Goal: Task Accomplishment & Management: Manage account settings

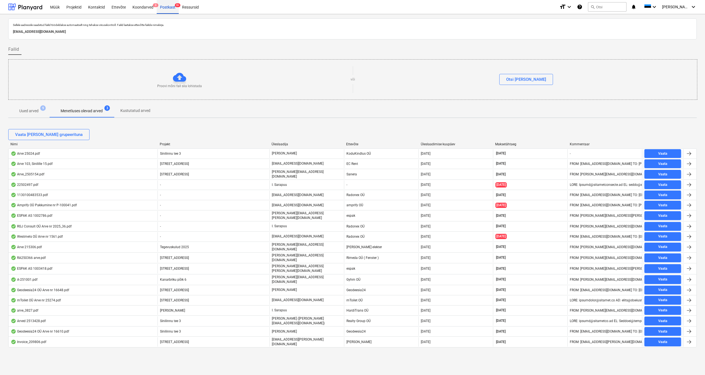
click at [171, 6] on div "Postkast 9+" at bounding box center [168, 7] width 22 height 14
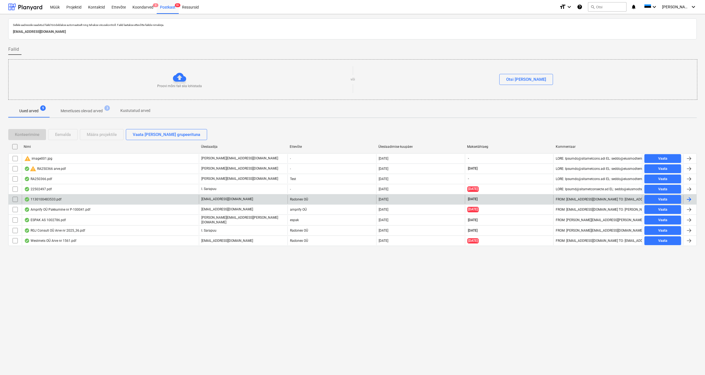
click at [45, 198] on div "1130100483533.pdf" at bounding box center [42, 199] width 37 height 4
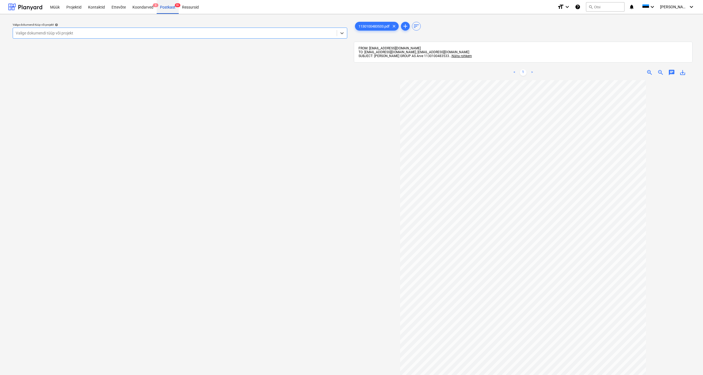
click at [167, 9] on div "Postkast 9+" at bounding box center [168, 7] width 22 height 14
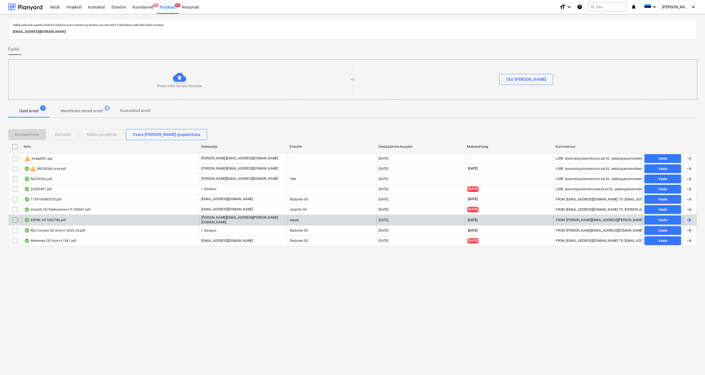
click at [47, 198] on div "ESPAK AS 1002786.pdf" at bounding box center [45, 220] width 42 height 4
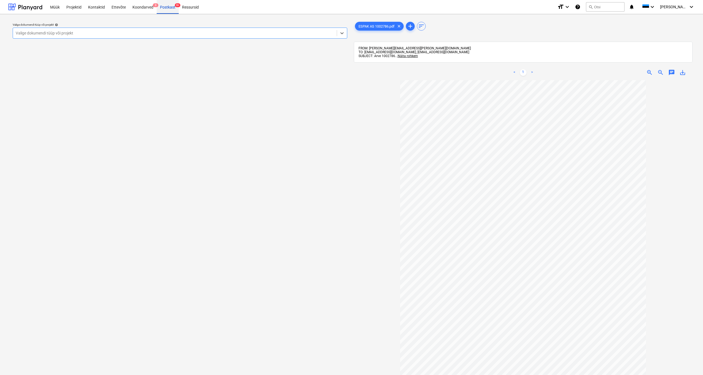
click at [169, 8] on div "Postkast 9+" at bounding box center [168, 7] width 22 height 14
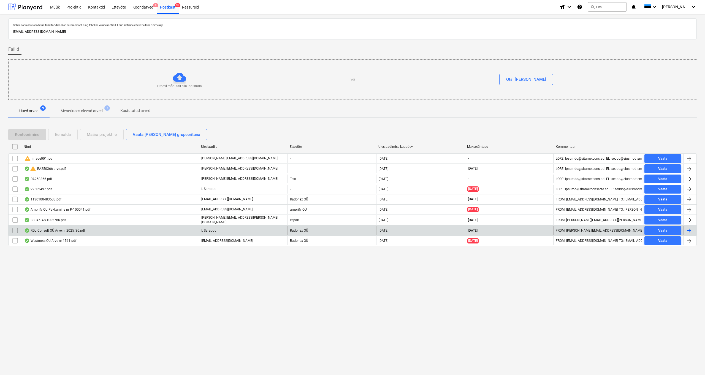
click at [40, 198] on div "RGJ Consult OÜ Arve nr 2025_36.pdf" at bounding box center [54, 230] width 61 height 4
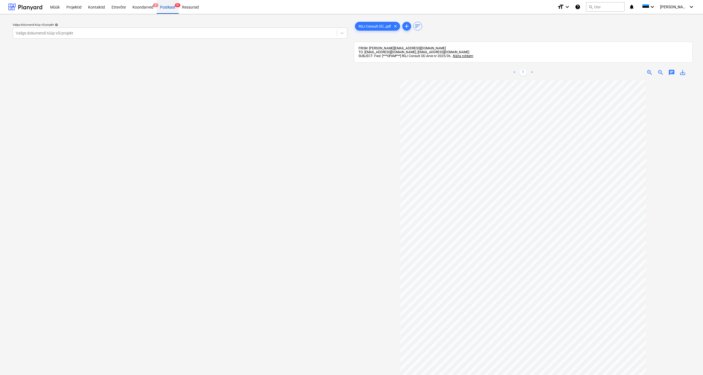
click at [165, 8] on div "Postkast 9+" at bounding box center [168, 7] width 22 height 14
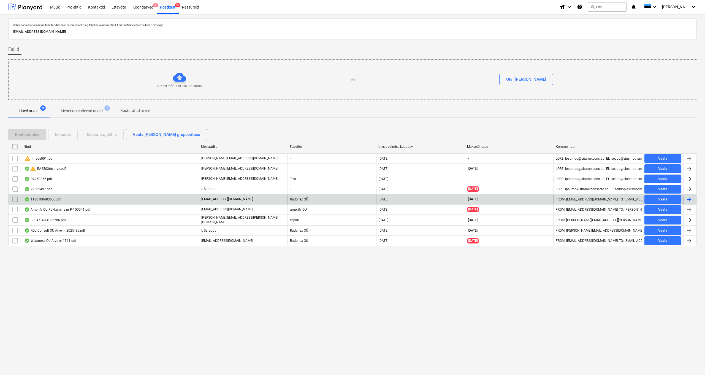
click at [39, 198] on div "1130100483533.pdf" at bounding box center [42, 199] width 37 height 4
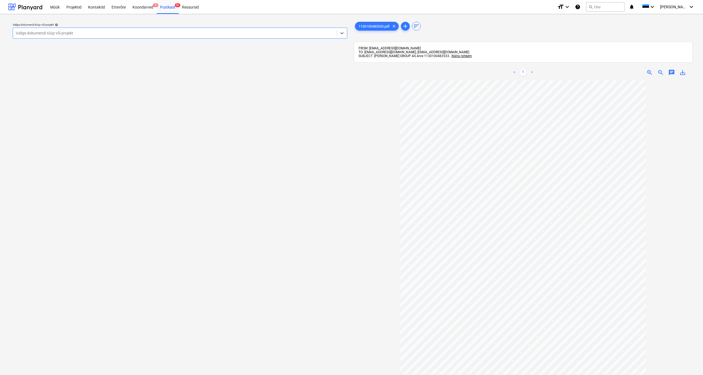
click at [23, 34] on div "Valige dokumendi tüüp või projekt" at bounding box center [175, 33] width 318 height 4
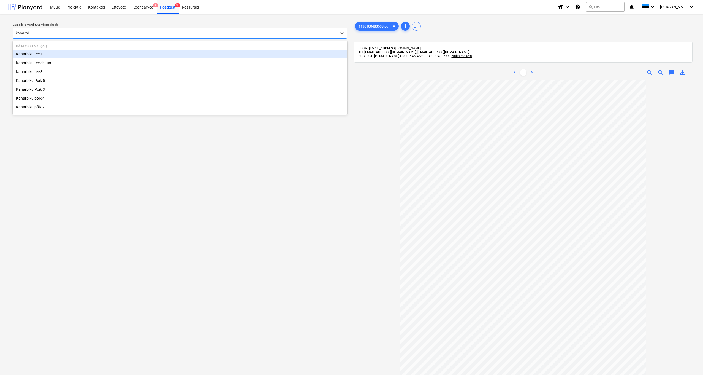
type input "kanarb"
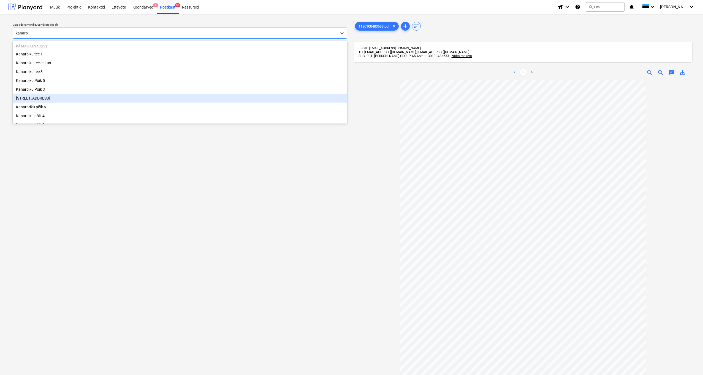
click at [36, 97] on div "[STREET_ADDRESS]" at bounding box center [180, 98] width 335 height 9
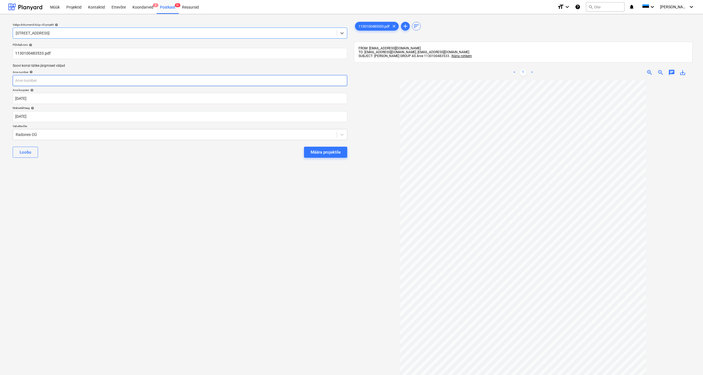
click at [33, 83] on input "text" at bounding box center [180, 80] width 335 height 11
type input "1130100483533"
click at [15, 132] on div "Radonex OÜ" at bounding box center [175, 135] width 324 height 8
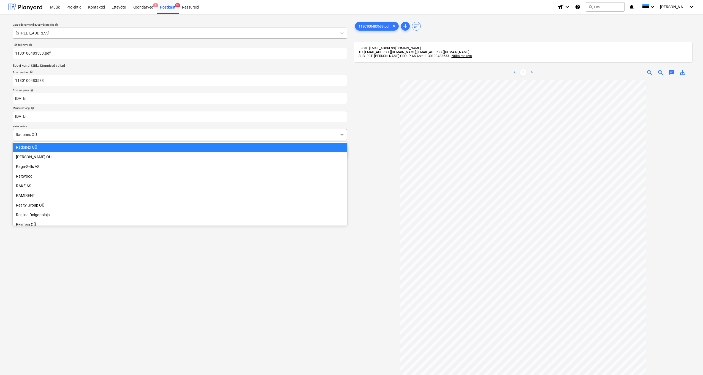
scroll to position [361, 0]
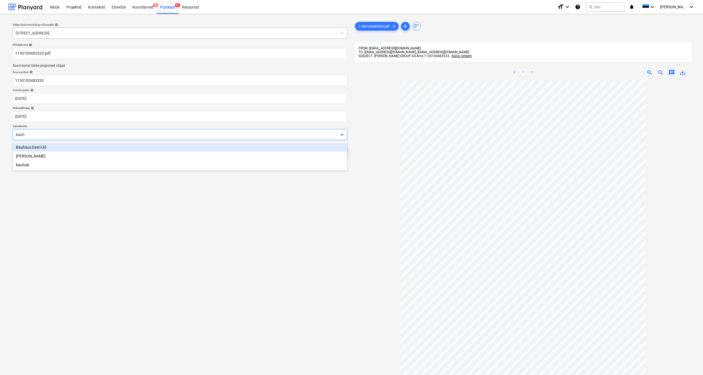
type input "bauho"
click at [27, 147] on div "[PERSON_NAME]" at bounding box center [180, 147] width 335 height 9
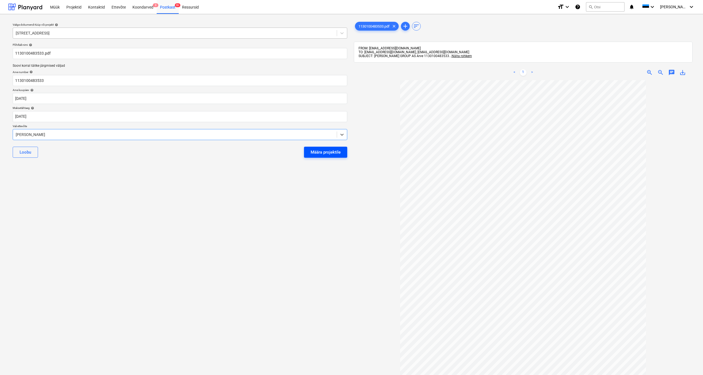
click at [333, 153] on div "Määra projektile" at bounding box center [326, 151] width 30 height 7
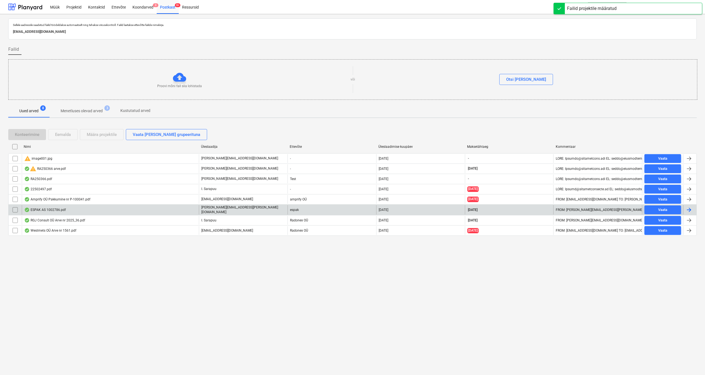
click at [39, 198] on div "ESPAK AS 1002786.pdf" at bounding box center [45, 209] width 42 height 4
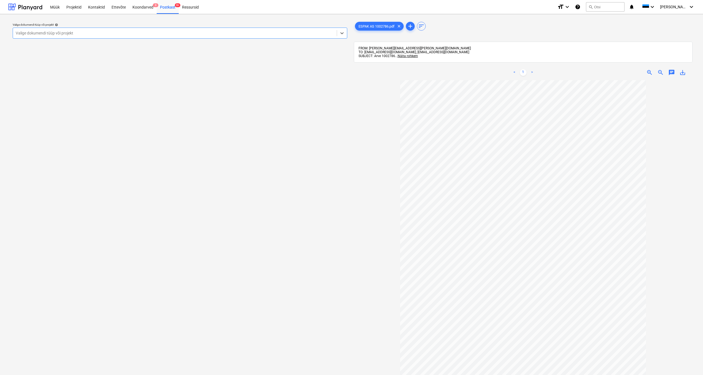
click at [35, 33] on div "Valige dokumendi tüüp või projekt" at bounding box center [175, 33] width 318 height 4
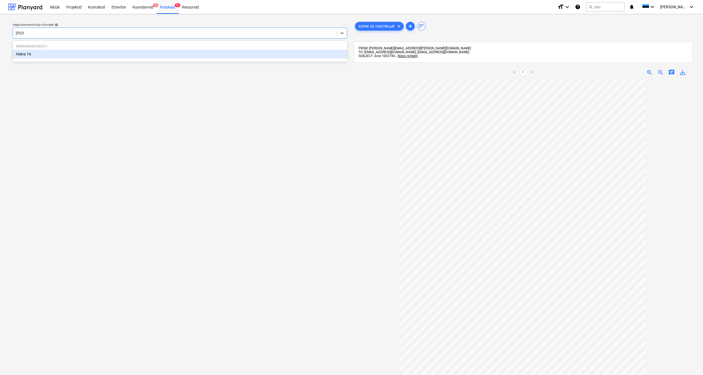
type input "heina"
click at [25, 53] on div "Heina 16" at bounding box center [180, 54] width 335 height 9
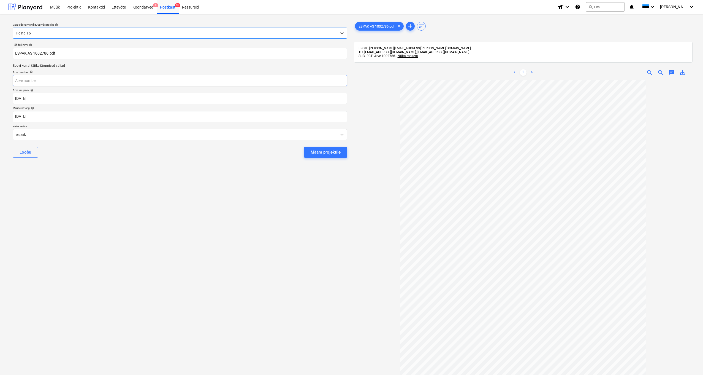
click at [29, 81] on input "text" at bounding box center [180, 80] width 335 height 11
type input "1002786"
click at [330, 152] on div "Määra projektile" at bounding box center [326, 151] width 30 height 7
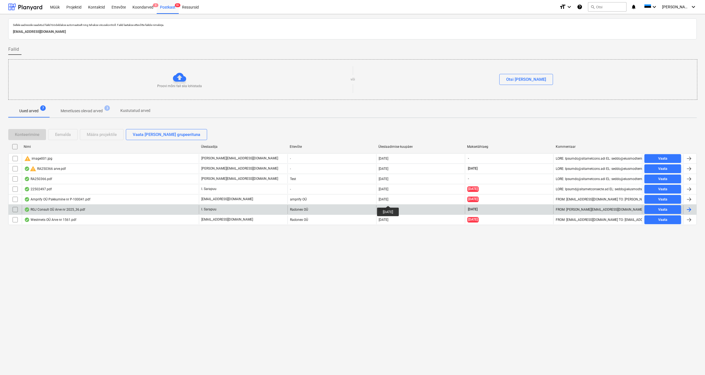
click at [43, 198] on div "RGJ Consult OÜ Arve nr 2025_36.pdf" at bounding box center [54, 209] width 61 height 4
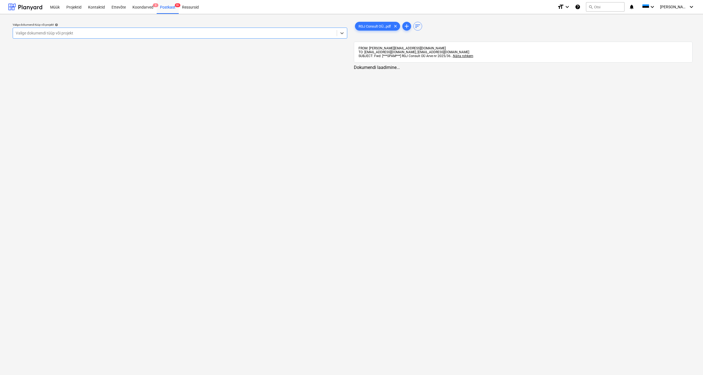
click at [43, 33] on div "Valige dokumendi tüüp või projekt" at bounding box center [175, 33] width 318 height 4
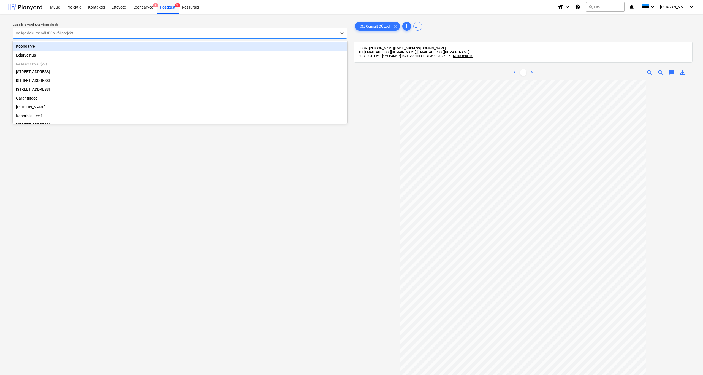
click at [32, 48] on div "Koondarve" at bounding box center [180, 46] width 335 height 9
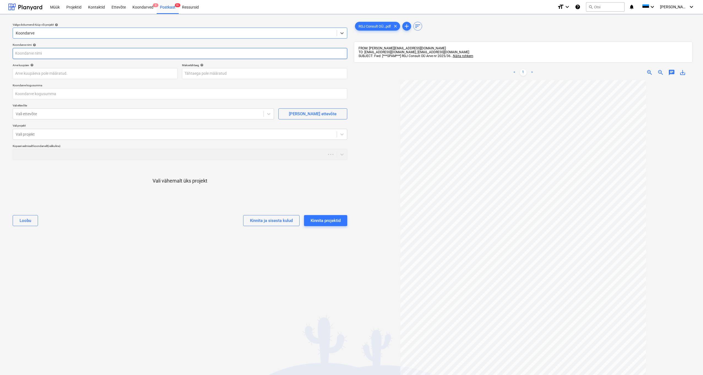
type input "RGJ Consult OÜ Arve nr 2025_36.pdf"
type input "[DATE]"
type input "0,00"
click at [28, 95] on input "text" at bounding box center [180, 93] width 335 height 11
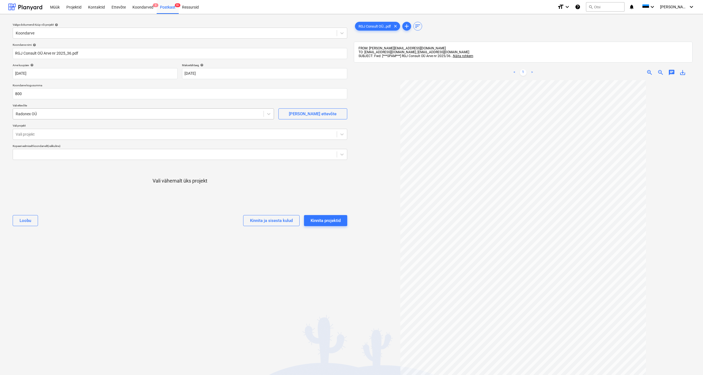
click at [20, 113] on div "Radonex OÜ" at bounding box center [138, 114] width 245 height 4
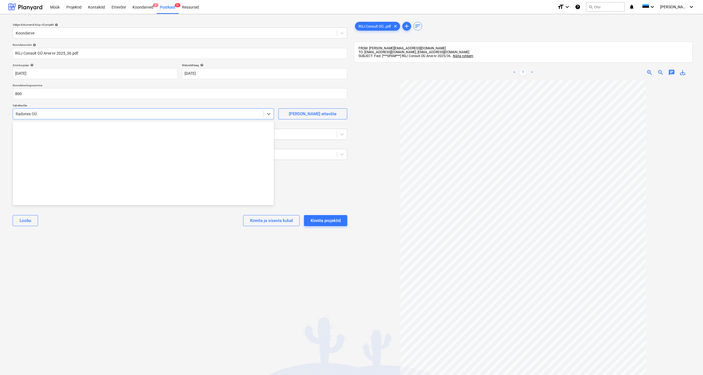
type input "800,00"
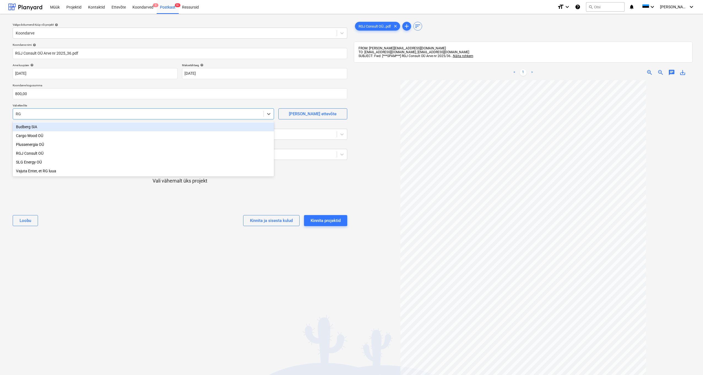
type input "RGJ"
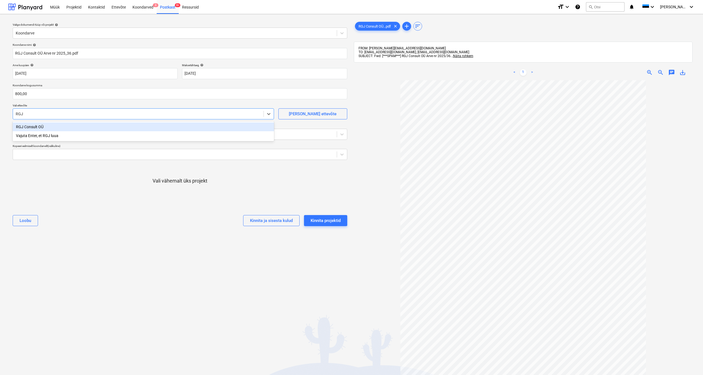
click at [33, 128] on div "RGJ Consult OÜ" at bounding box center [143, 126] width 261 height 9
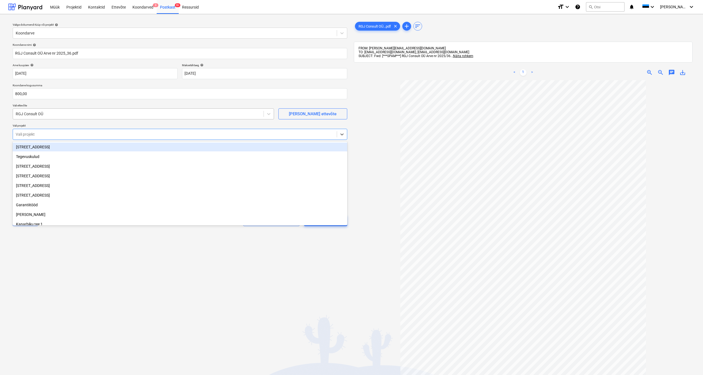
click at [16, 133] on div "Vali projekt" at bounding box center [175, 134] width 318 height 4
type input "kana"
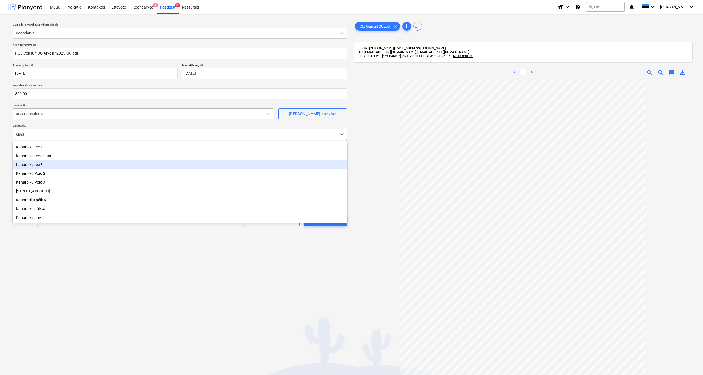
click at [40, 166] on div "Kanarbiku tee 3" at bounding box center [180, 164] width 335 height 9
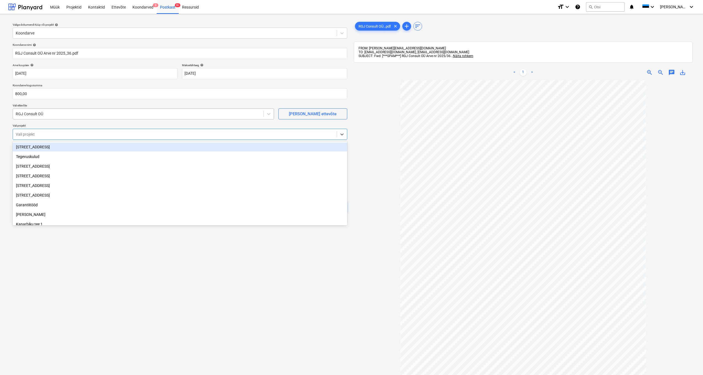
click at [24, 133] on div "Vali projekt" at bounding box center [175, 134] width 318 height 4
type input "[PERSON_NAME]"
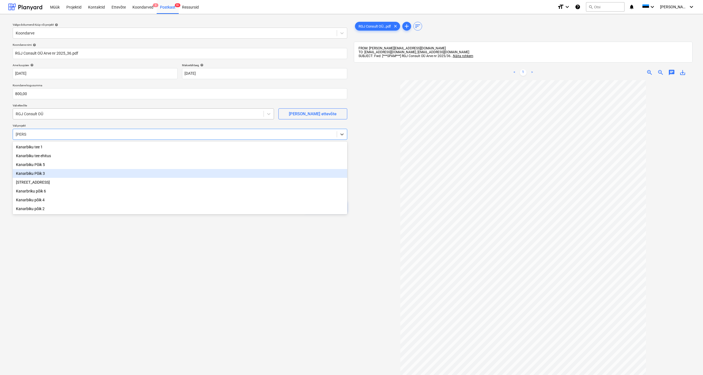
click at [35, 172] on div "Kanarbiku Põik 3" at bounding box center [180, 173] width 335 height 9
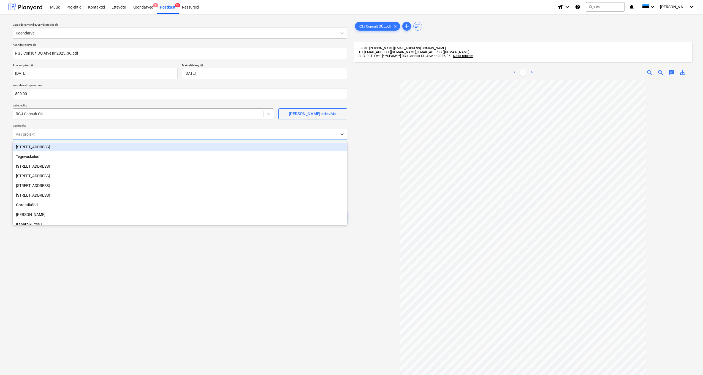
click at [21, 134] on div "Vali projekt" at bounding box center [175, 134] width 318 height 4
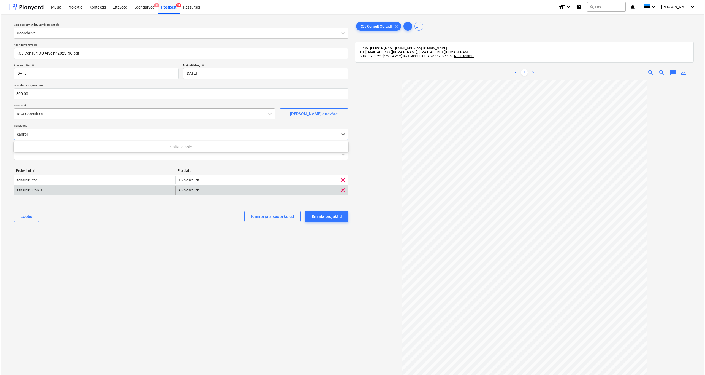
scroll to position [1, 0]
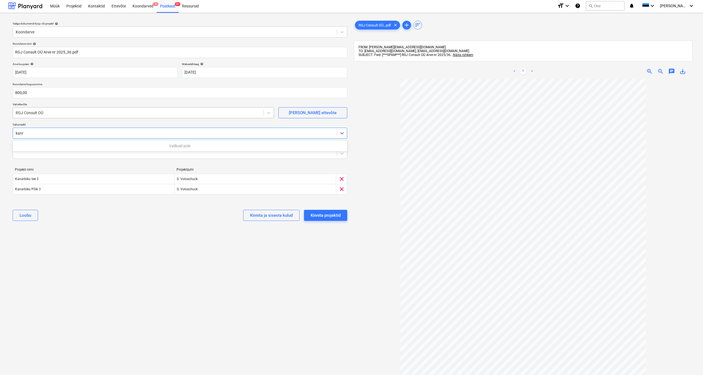
type input "kan"
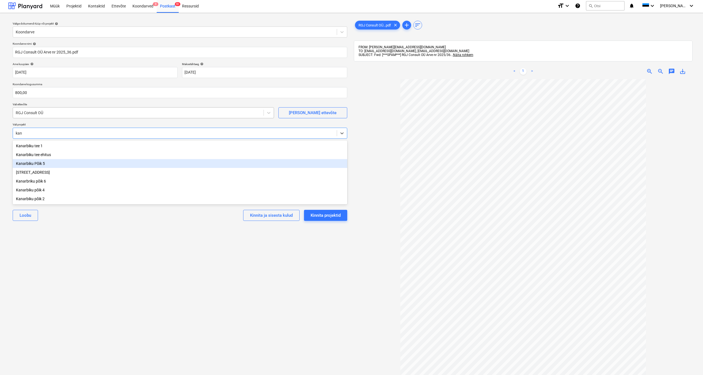
click at [44, 164] on div "Kanarbiku Põik 5" at bounding box center [180, 163] width 335 height 9
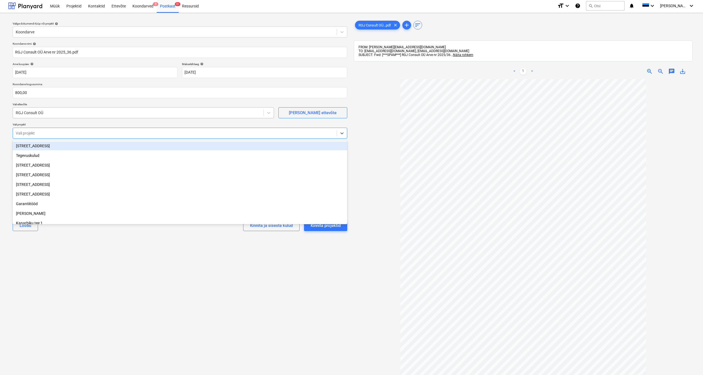
click at [36, 132] on div at bounding box center [175, 133] width 318 height 6
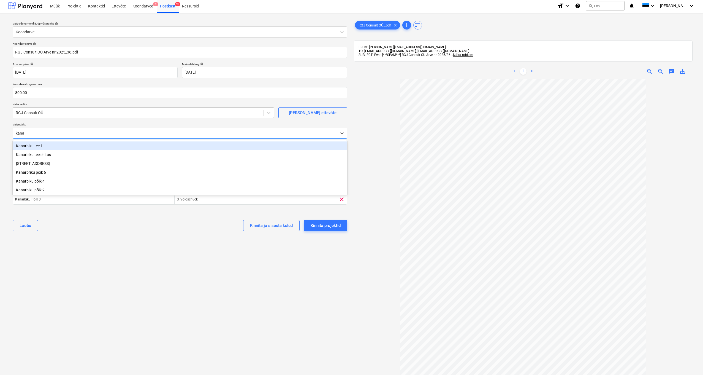
type input "[PERSON_NAME]"
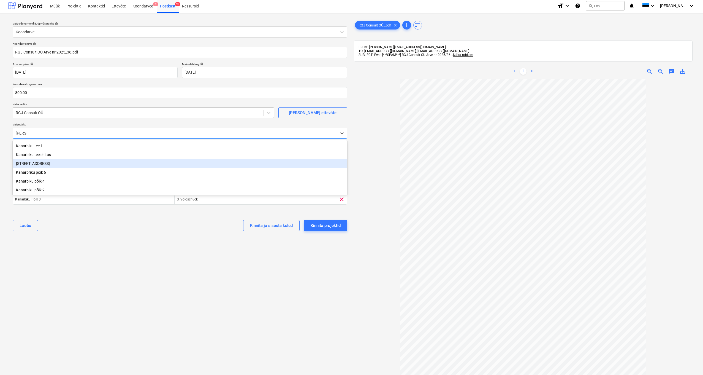
click at [36, 161] on div "[STREET_ADDRESS]" at bounding box center [180, 163] width 335 height 9
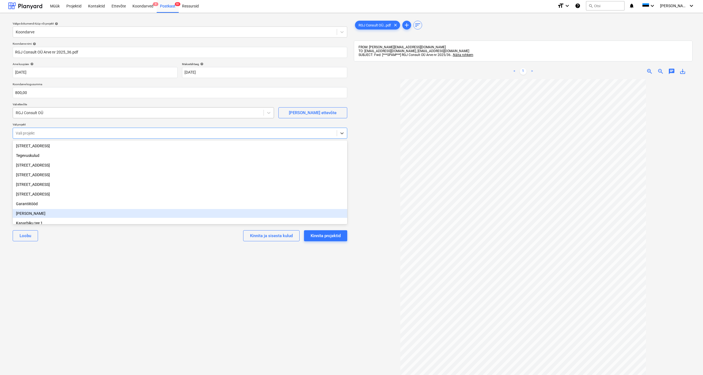
click at [69, 198] on div "Valige dokumendi tüüp või projekt help Koondarve Koondarve nimi help RGJ Consul…" at bounding box center [179, 228] width 343 height 423
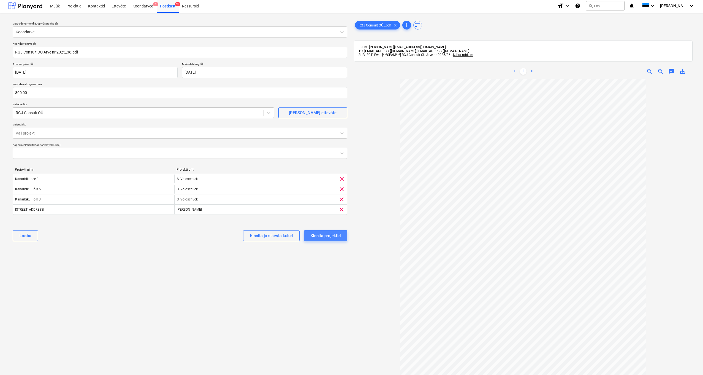
click at [319, 198] on div "Kinnita projektid" at bounding box center [326, 235] width 30 height 7
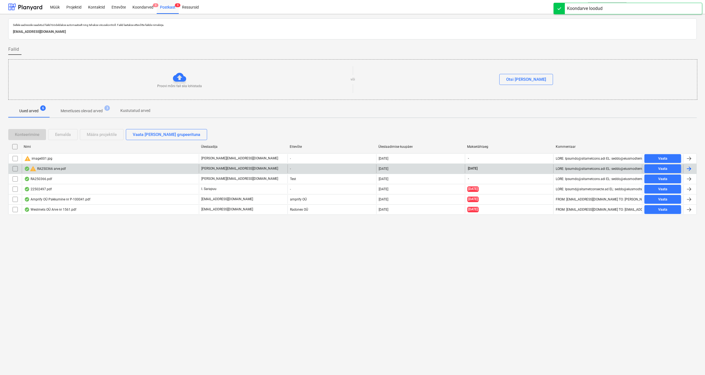
click at [58, 168] on div "warning RA250366 arve.pdf" at bounding box center [45, 168] width 42 height 7
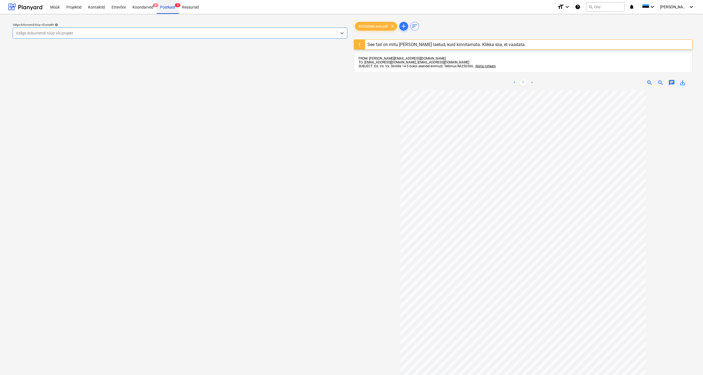
click at [165, 6] on div "Postkast 9" at bounding box center [168, 7] width 22 height 14
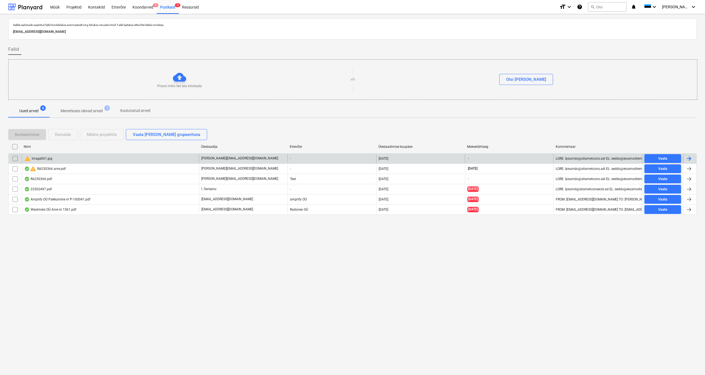
click at [15, 158] on input "checkbox" at bounding box center [15, 158] width 9 height 9
click at [61, 134] on div "Eemalda" at bounding box center [63, 134] width 16 height 7
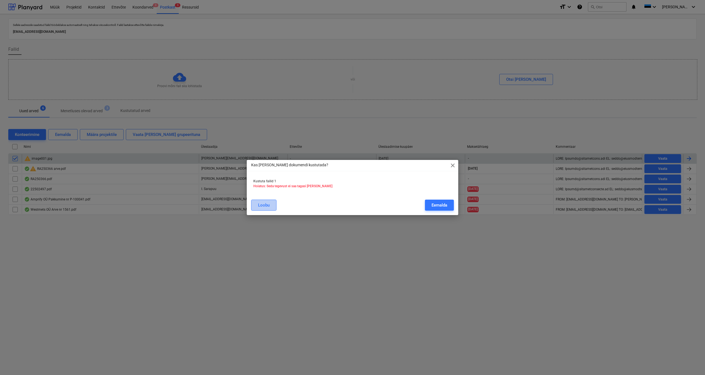
click at [266, 198] on div "Loobu" at bounding box center [264, 204] width 12 height 7
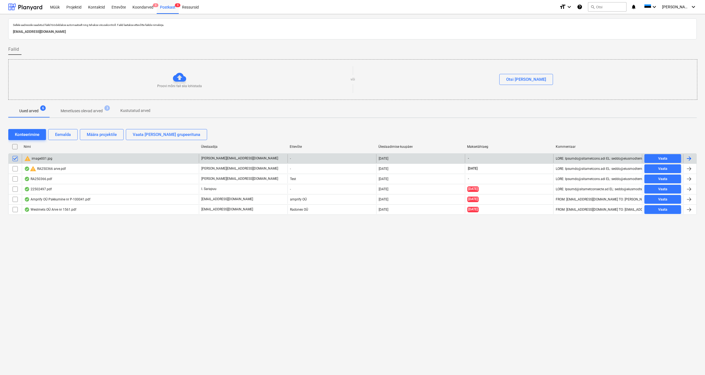
click at [44, 158] on div "warning image001.jpg" at bounding box center [38, 158] width 28 height 7
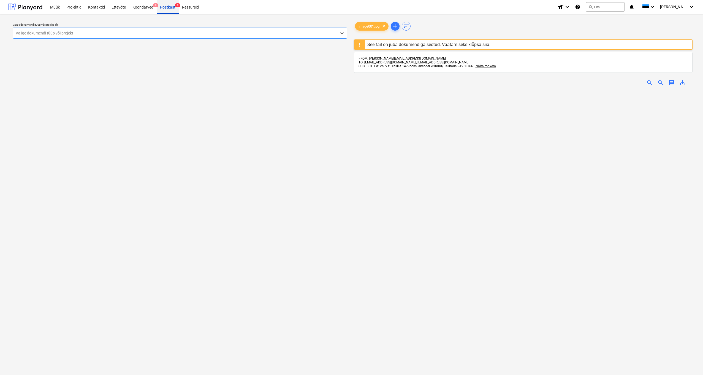
click at [161, 7] on div "Postkast 9" at bounding box center [168, 7] width 22 height 14
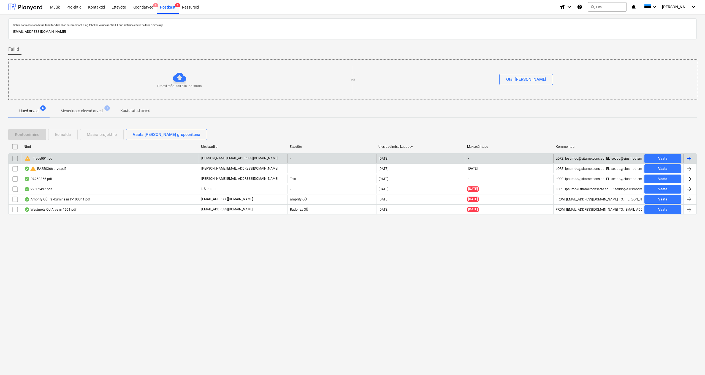
click at [16, 158] on input "checkbox" at bounding box center [15, 158] width 9 height 9
click at [63, 137] on div "Eemalda" at bounding box center [63, 134] width 16 height 7
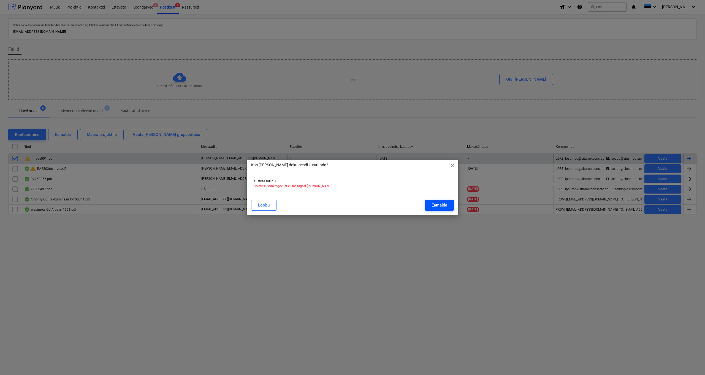
click at [394, 198] on div "Eemalda" at bounding box center [440, 204] width 16 height 7
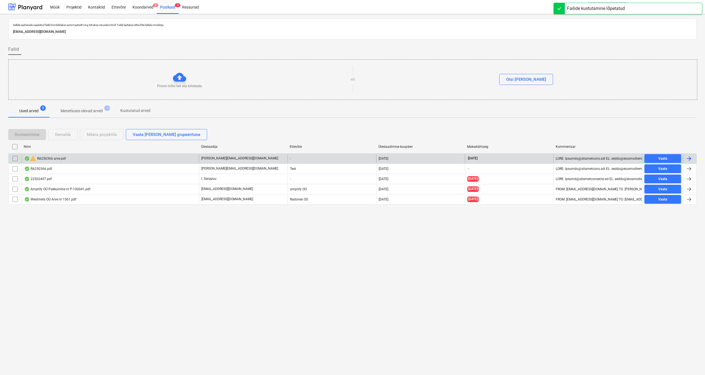
click at [46, 160] on div "warning RA250366 arve.pdf" at bounding box center [45, 158] width 42 height 7
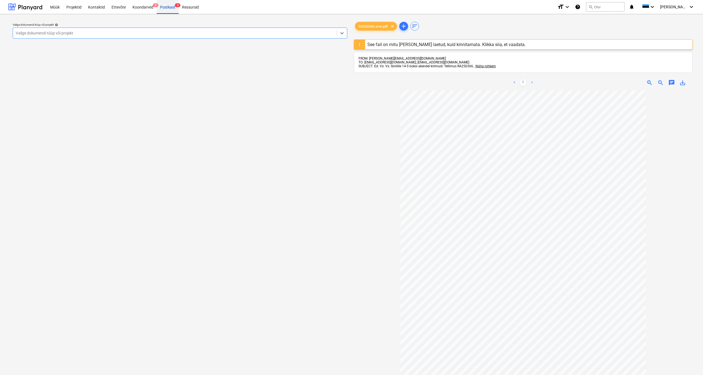
click at [165, 7] on div "Postkast 8" at bounding box center [168, 7] width 22 height 14
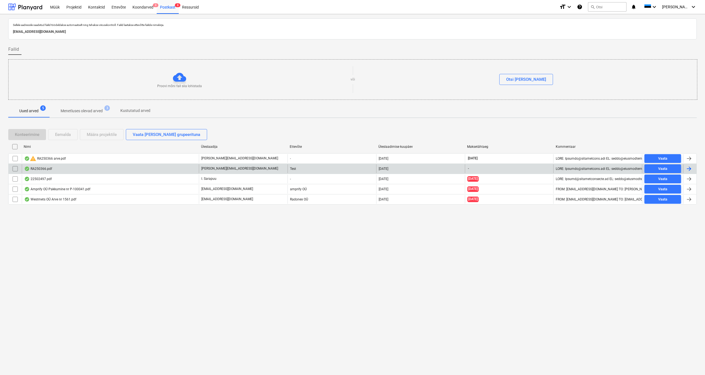
click at [47, 168] on div "RA250366.pdf" at bounding box center [38, 168] width 28 height 4
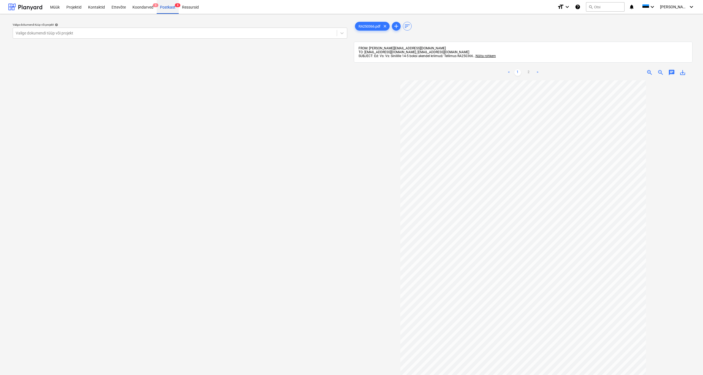
click at [162, 7] on div "Postkast 8" at bounding box center [168, 7] width 22 height 14
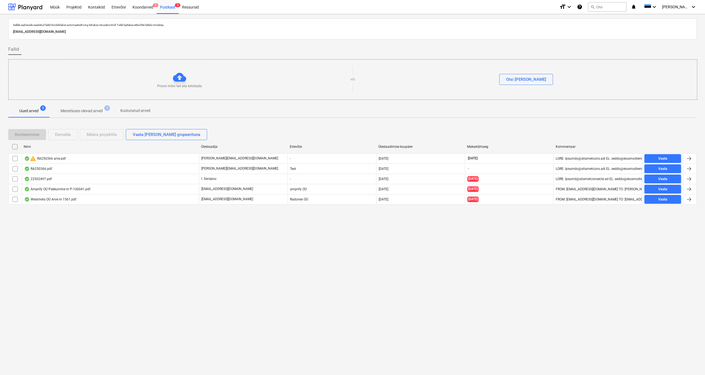
click at [394, 6] on div "Ostutellimuse laadimine ebaõnnestus" at bounding box center [603, 5] width 73 height 7
click at [394, 8] on div "Ostutellimuse laadimine ebaõnnestus" at bounding box center [603, 5] width 73 height 7
click at [394, 7] on div "Ostutellimuse laadimine ebaõnnestus" at bounding box center [603, 5] width 73 height 7
click at [77, 6] on div "Projektid" at bounding box center [74, 7] width 22 height 14
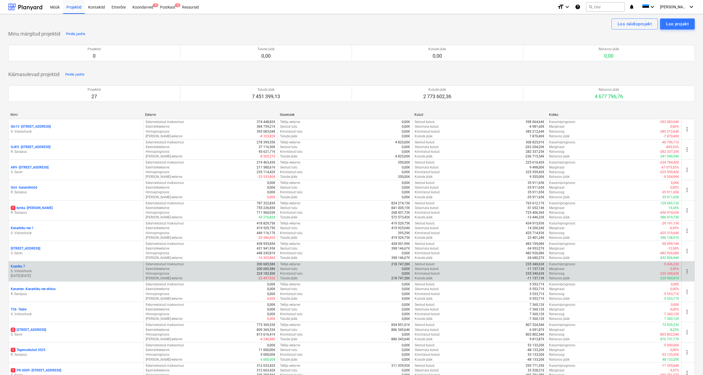
scroll to position [5, 0]
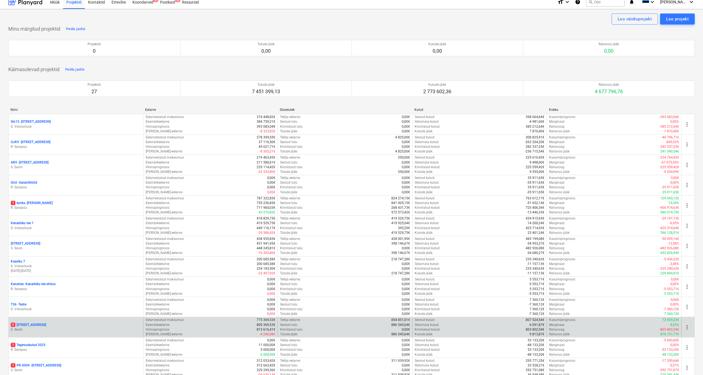
click at [29, 198] on p "2 [STREET_ADDRESS]" at bounding box center [28, 324] width 35 height 5
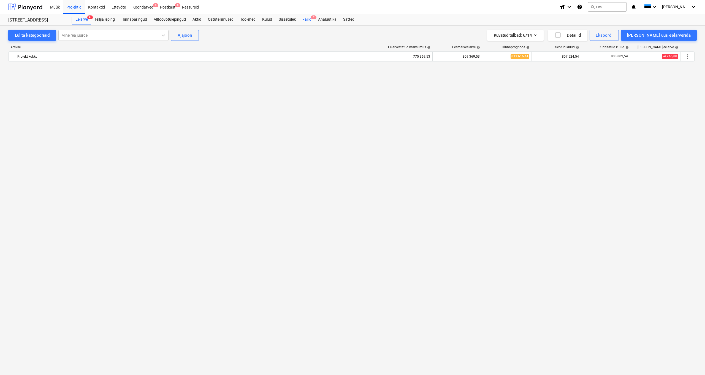
click at [309, 18] on div "Failid 2" at bounding box center [307, 19] width 16 height 11
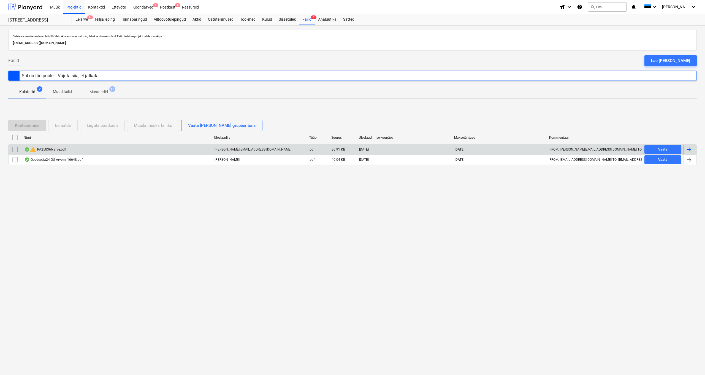
click at [52, 150] on div "warning RA250366 arve.pdf" at bounding box center [45, 149] width 42 height 7
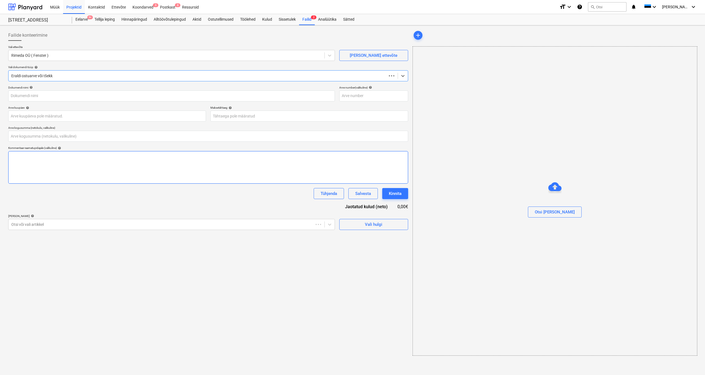
type input "0,00"
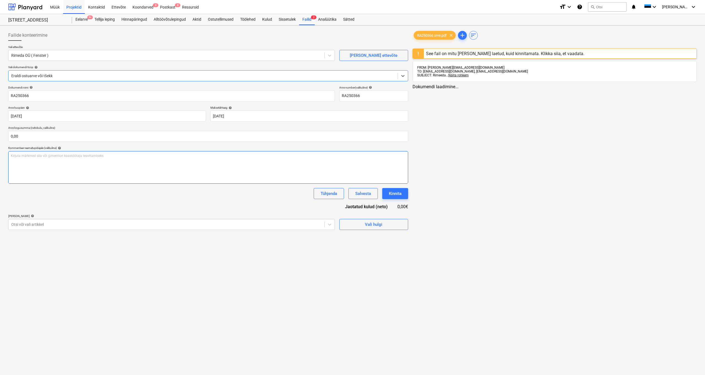
type input "RA250366"
type input "[DATE]"
click at [167, 6] on div "Postkast 8" at bounding box center [168, 7] width 22 height 14
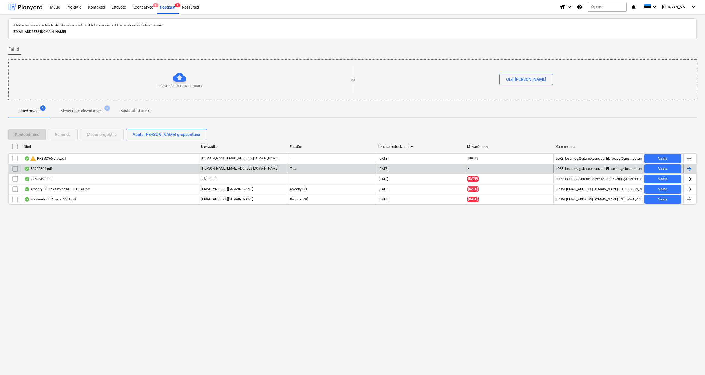
click at [46, 169] on div "RA250366.pdf" at bounding box center [38, 168] width 28 height 4
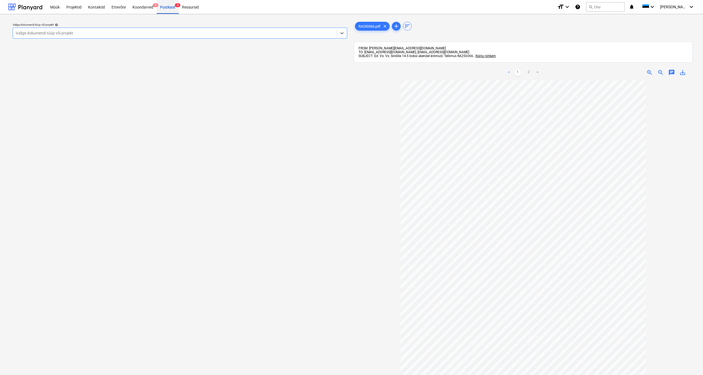
click at [167, 6] on div "Postkast 8" at bounding box center [168, 7] width 22 height 14
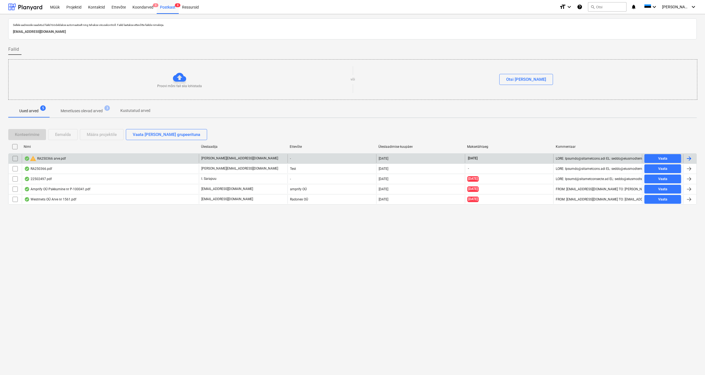
click at [54, 159] on div "warning RA250366 arve.pdf" at bounding box center [45, 158] width 42 height 7
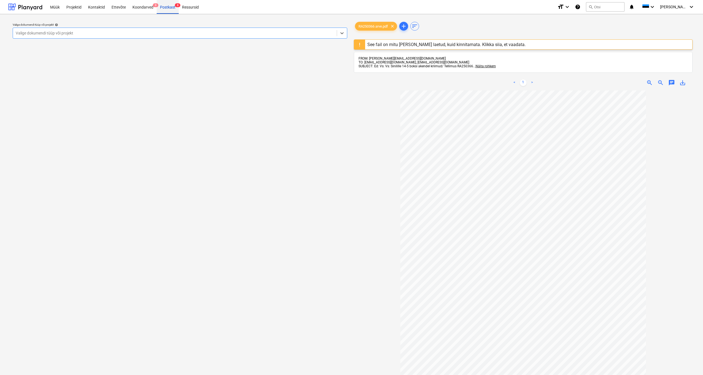
click at [166, 8] on div "Postkast 8" at bounding box center [168, 7] width 22 height 14
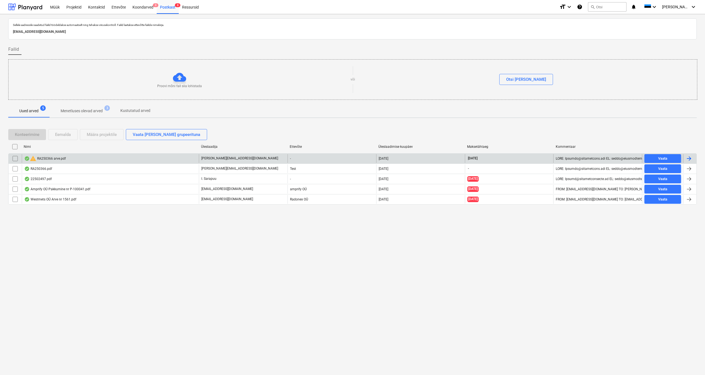
click at [15, 157] on input "checkbox" at bounding box center [15, 158] width 9 height 9
click at [65, 136] on div "Eemalda" at bounding box center [63, 134] width 16 height 7
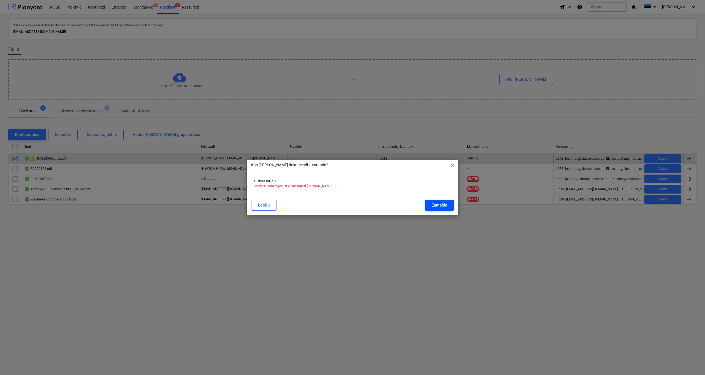
click at [394, 198] on div "Eemalda" at bounding box center [440, 204] width 16 height 7
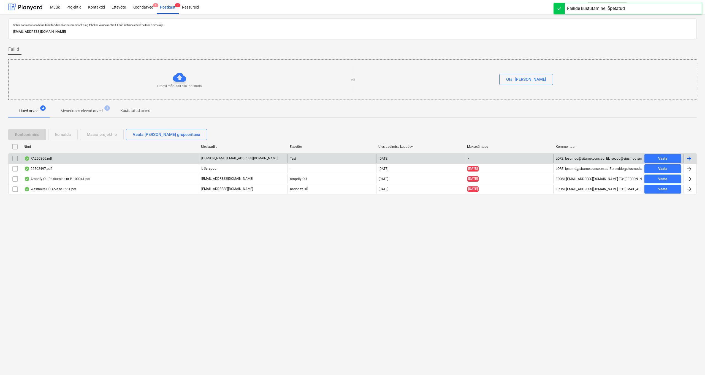
click at [37, 159] on div "RA250366.pdf" at bounding box center [38, 158] width 28 height 4
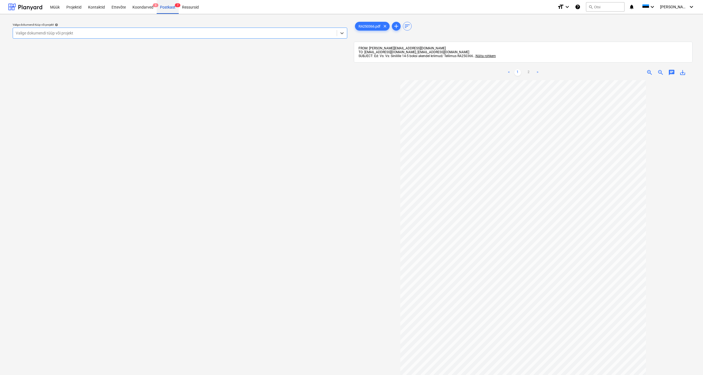
click at [166, 5] on div "Postkast 7" at bounding box center [168, 7] width 22 height 14
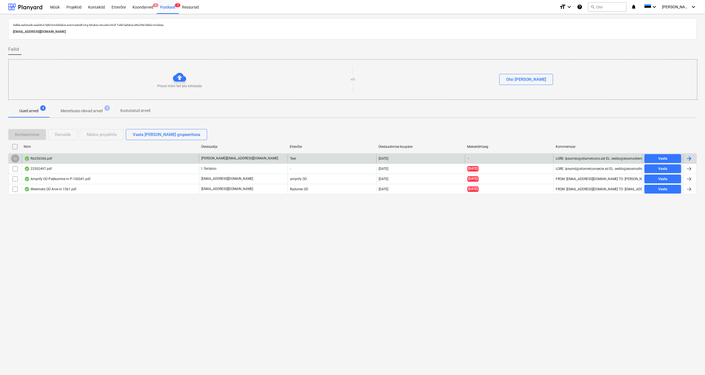
click at [15, 157] on input "checkbox" at bounding box center [15, 158] width 9 height 9
click at [61, 134] on div "Eemalda" at bounding box center [63, 134] width 16 height 7
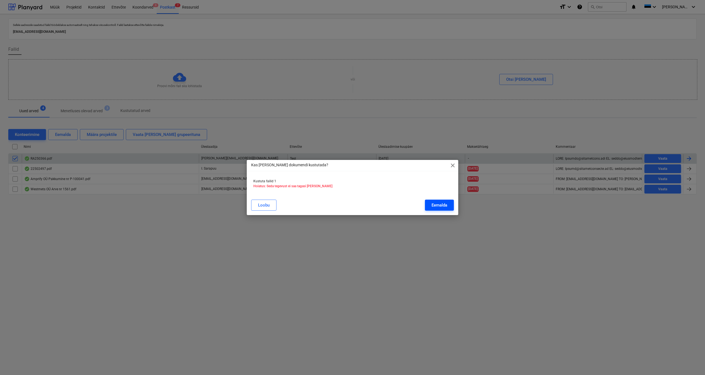
click at [394, 198] on div "Eemalda" at bounding box center [440, 204] width 16 height 7
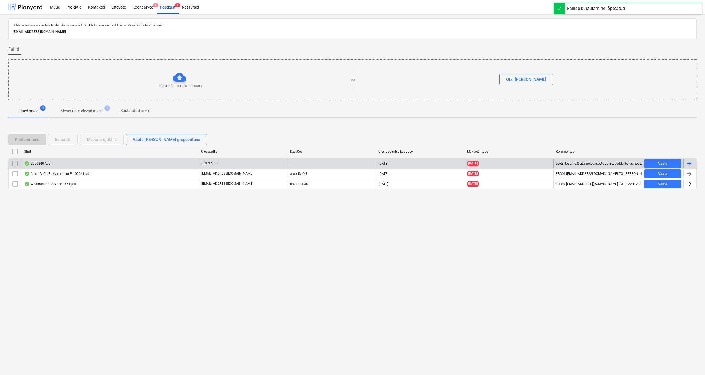
click at [40, 163] on div "22502497.pdf" at bounding box center [38, 163] width 28 height 4
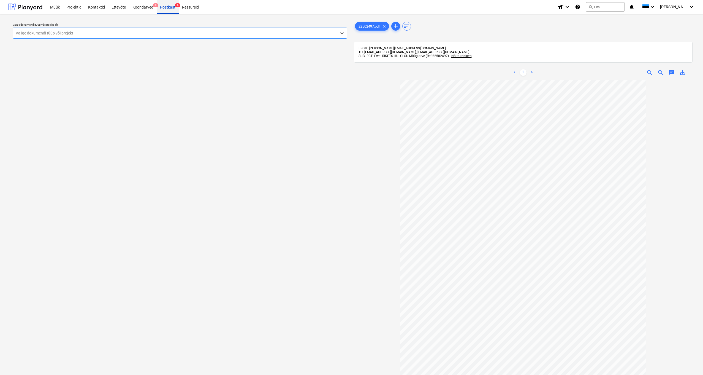
click at [169, 8] on div "Postkast 6" at bounding box center [168, 7] width 22 height 14
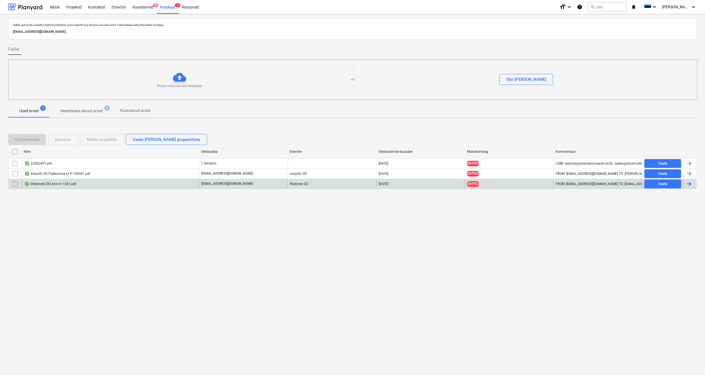
click at [52, 185] on div "Westmets OÜ Arve nr 1561.pdf" at bounding box center [50, 184] width 52 height 4
